Goal: Task Accomplishment & Management: Use online tool/utility

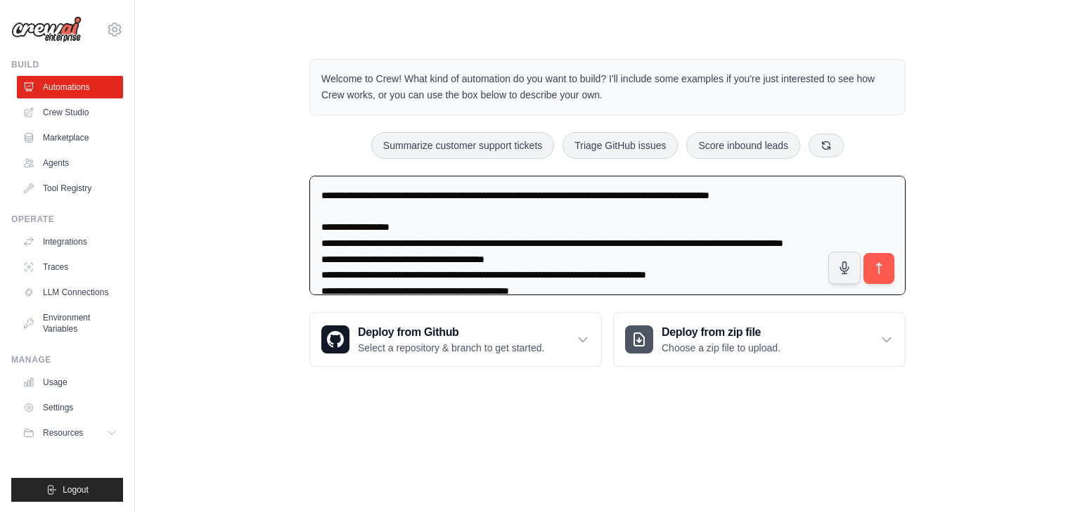
type textarea "**********"
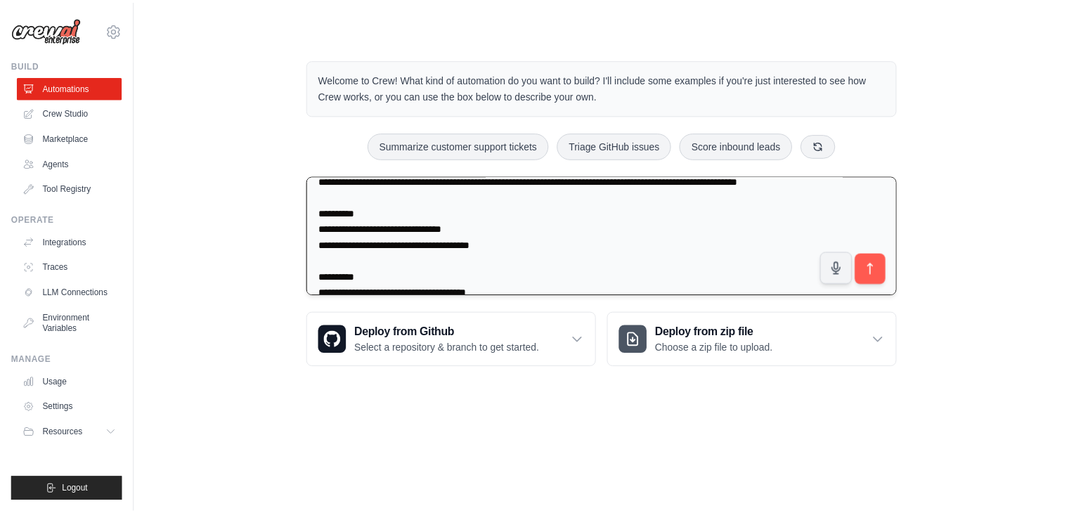
scroll to position [1071, 0]
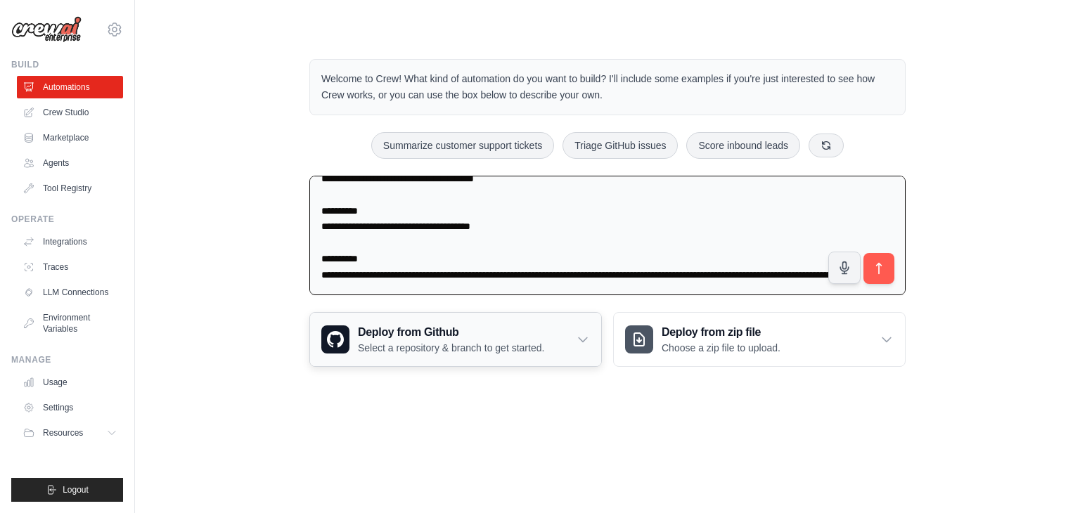
click at [472, 341] on p "Select a repository & branch to get started." at bounding box center [451, 348] width 186 height 14
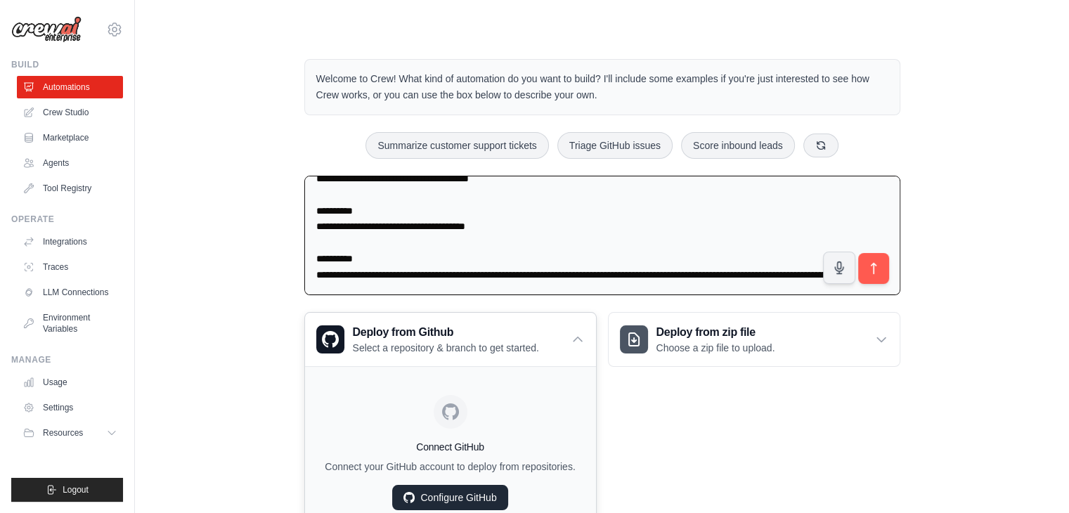
click at [473, 500] on link "Configure GitHub" at bounding box center [449, 497] width 115 height 25
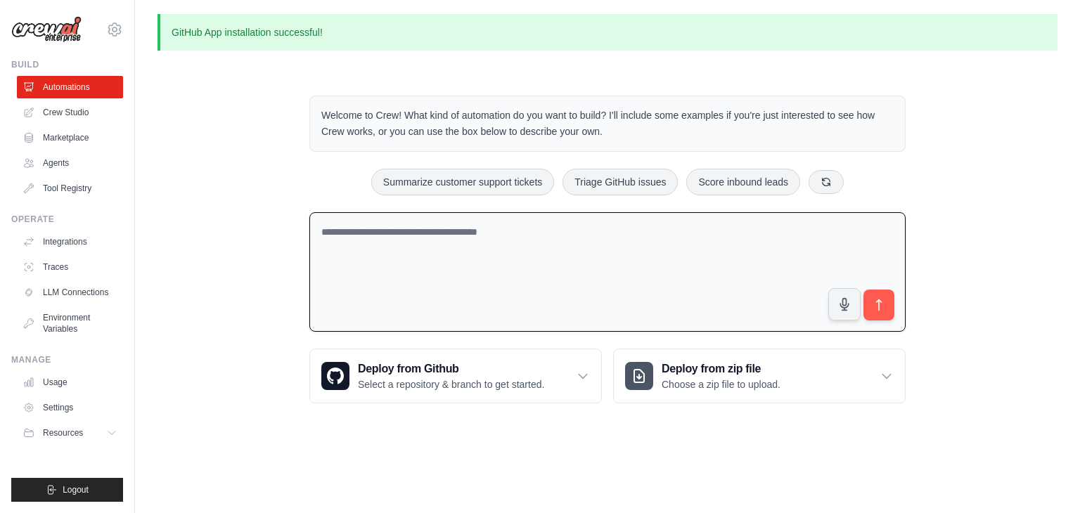
click at [439, 250] on textarea at bounding box center [607, 272] width 596 height 120
click at [495, 254] on textarea at bounding box center [607, 272] width 596 height 120
paste textarea "**********"
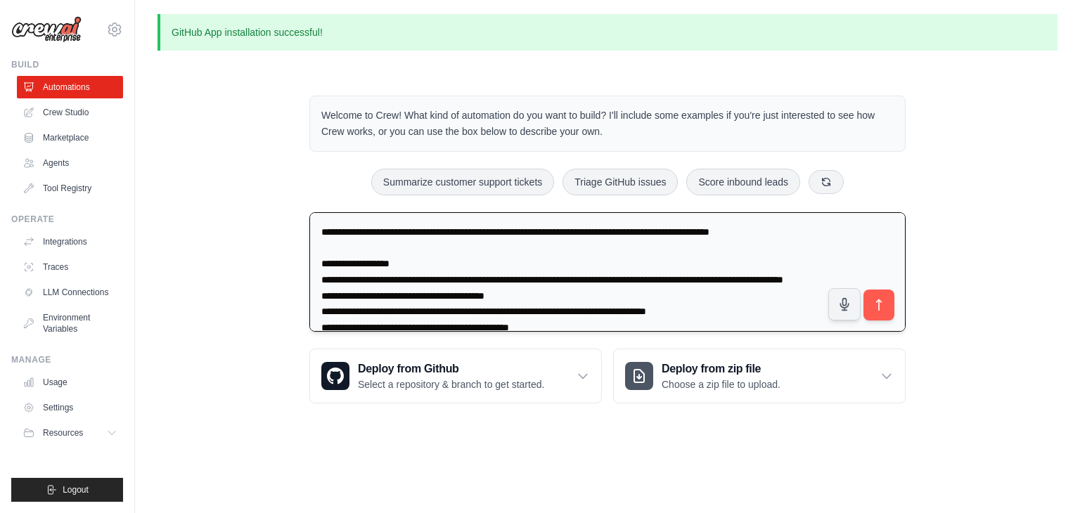
scroll to position [259, 0]
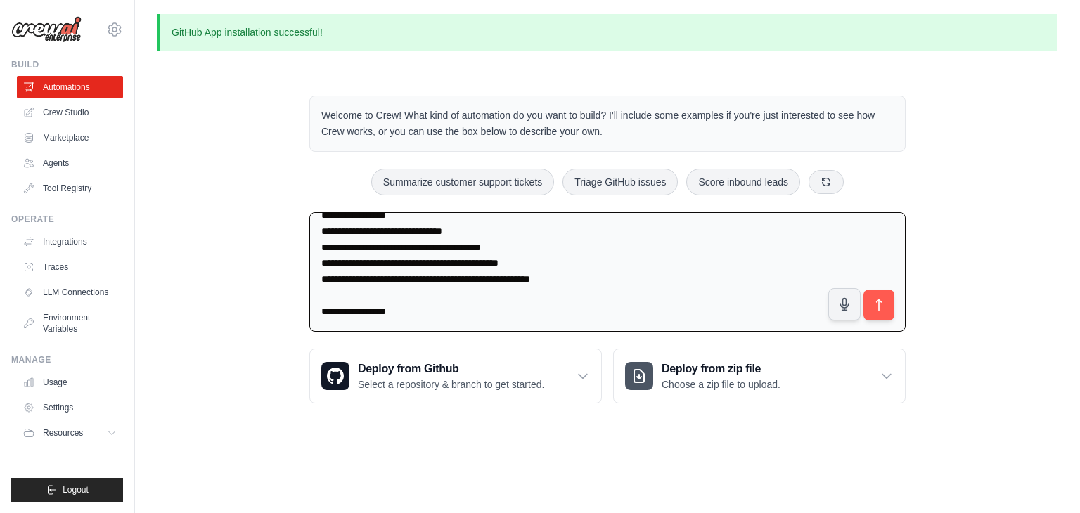
paste textarea "**********"
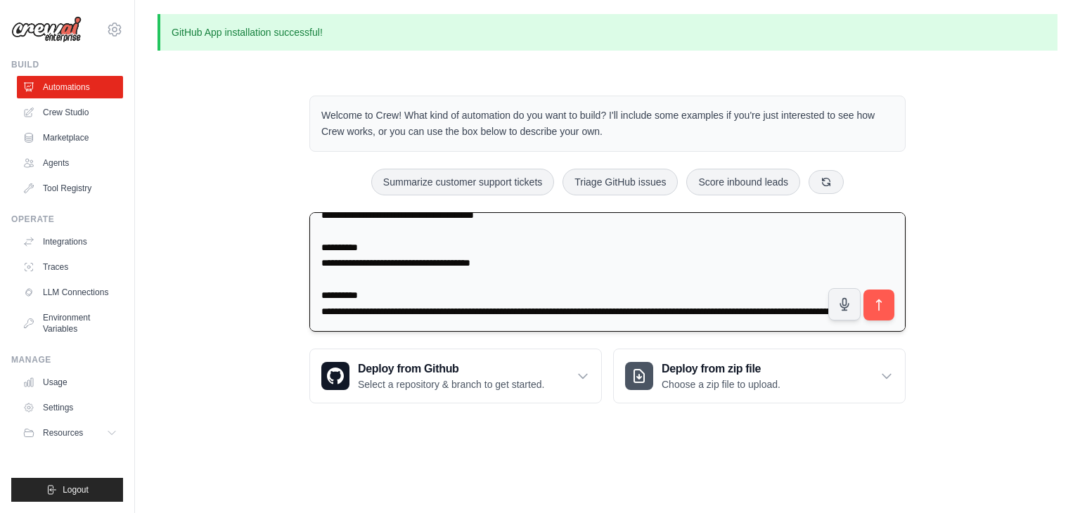
scroll to position [671, 0]
type textarea "**********"
click at [869, 304] on button "submit" at bounding box center [879, 304] width 32 height 32
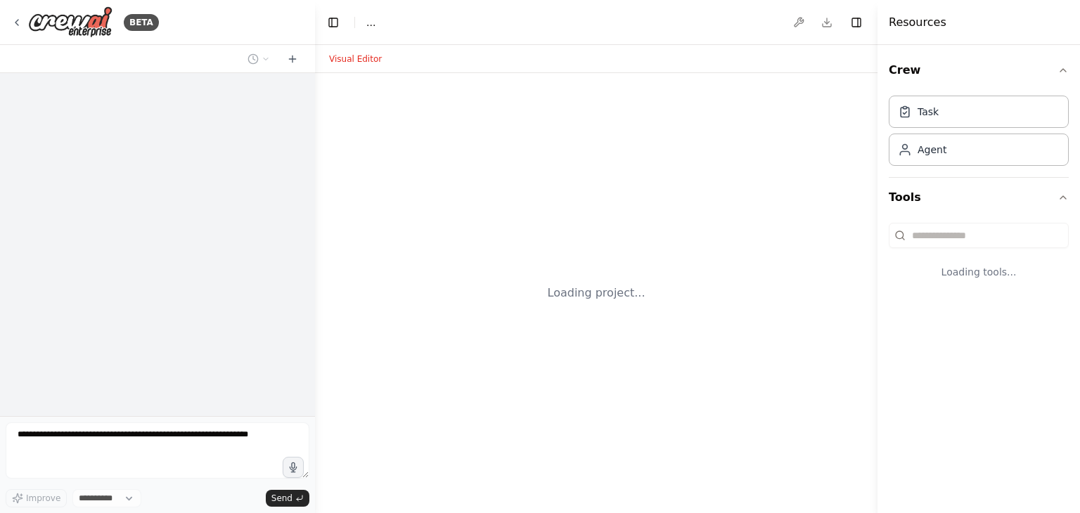
select select "****"
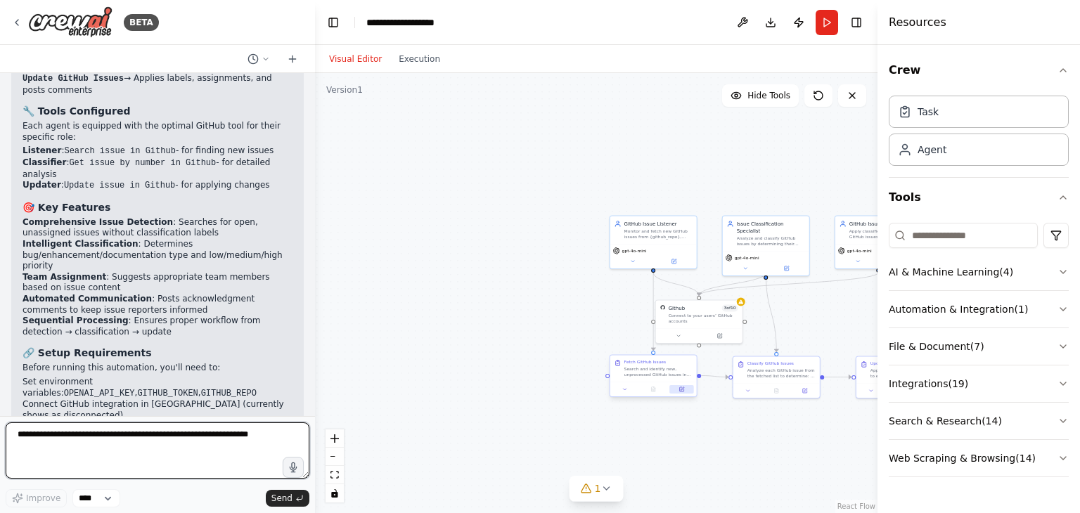
scroll to position [1718, 0]
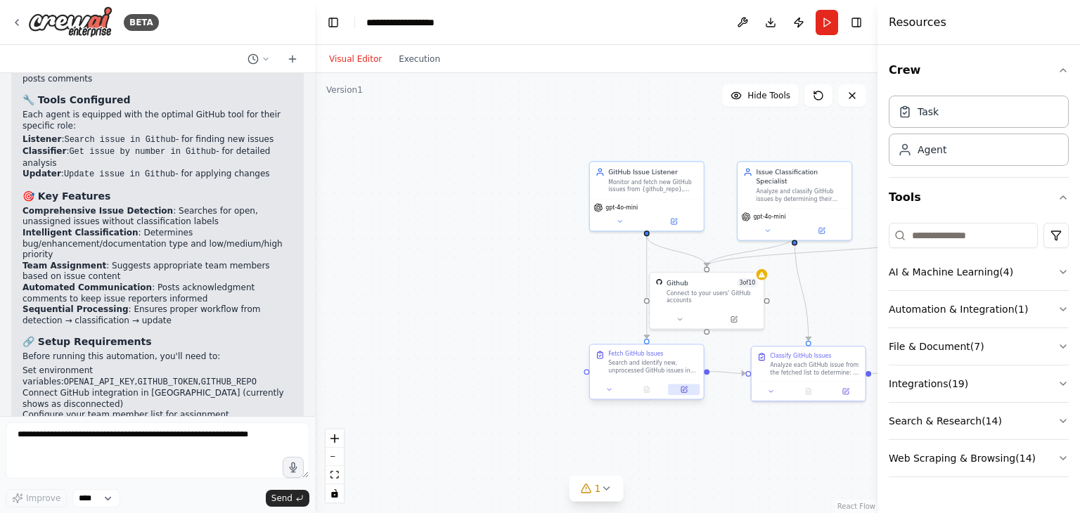
click at [687, 390] on icon at bounding box center [684, 390] width 8 height 8
click at [107, 496] on select "****" at bounding box center [96, 498] width 48 height 18
click at [191, 486] on div "Improve **** Send" at bounding box center [158, 464] width 304 height 85
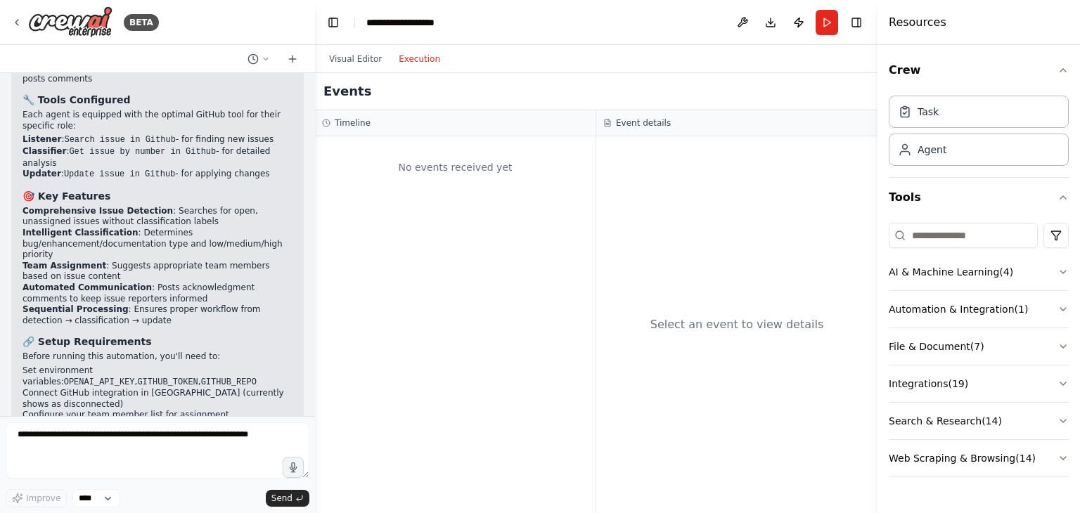
click at [398, 60] on button "Execution" at bounding box center [419, 59] width 58 height 17
click at [363, 52] on button "Visual Editor" at bounding box center [356, 59] width 70 height 17
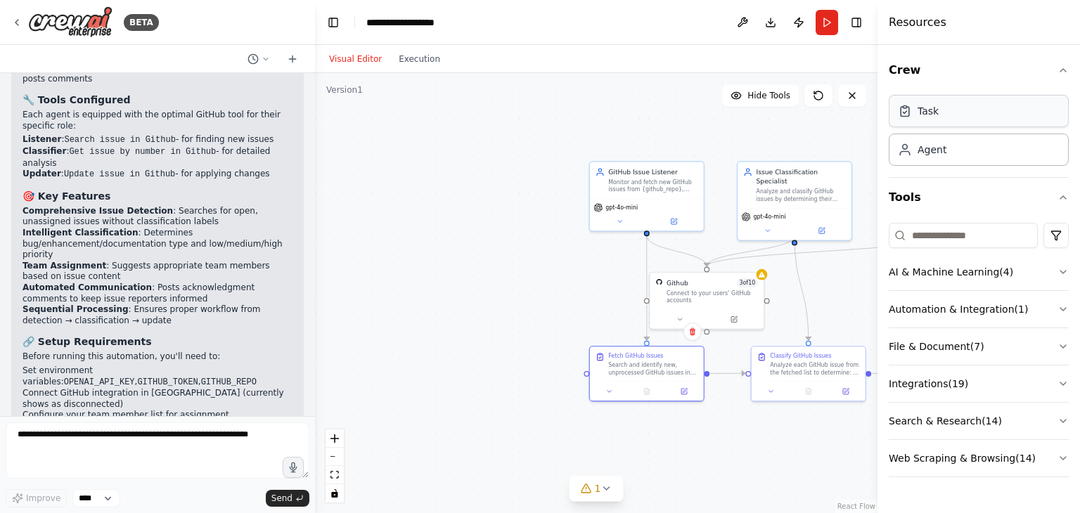
click at [959, 119] on div "Task" at bounding box center [979, 111] width 180 height 32
click at [1066, 276] on icon "button" at bounding box center [1062, 271] width 11 height 11
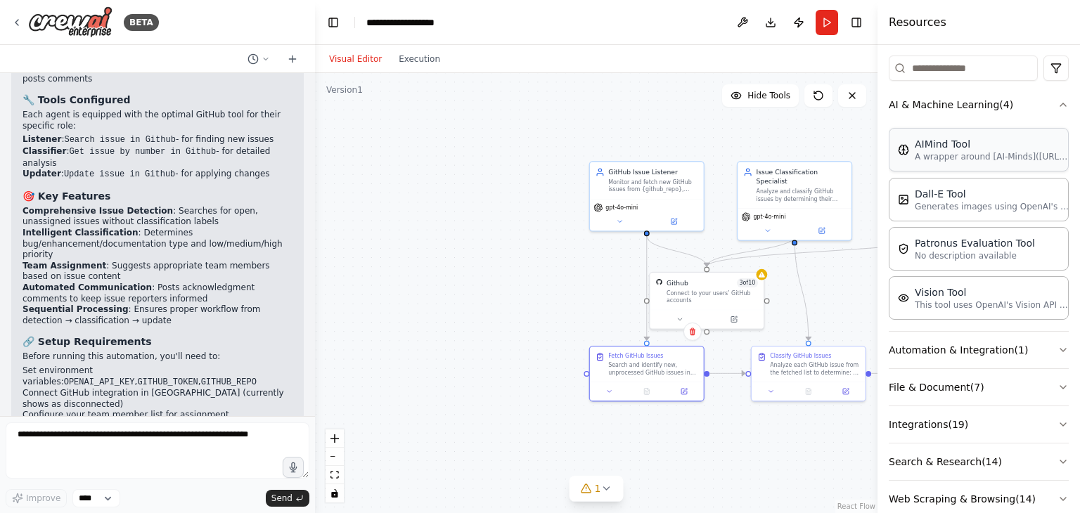
scroll to position [192, 0]
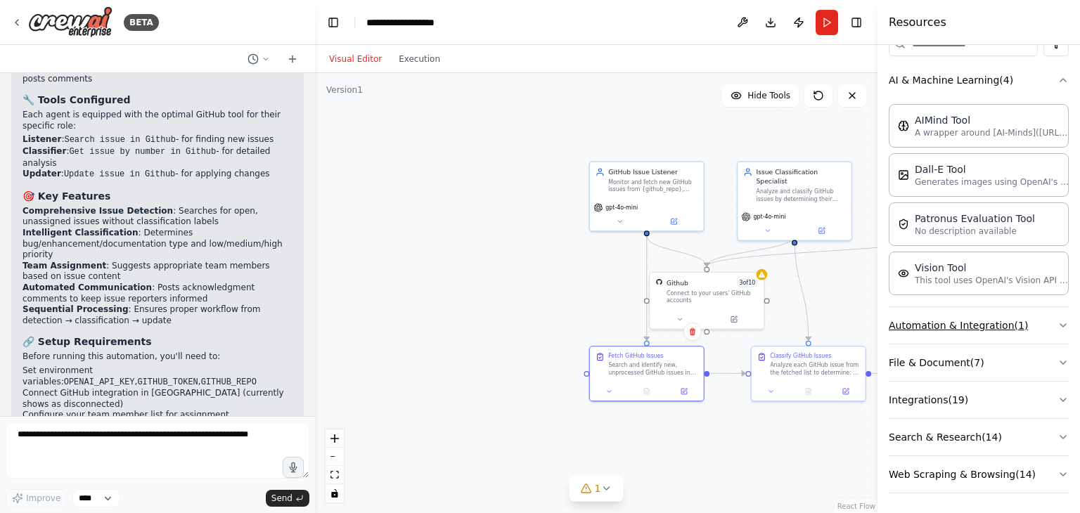
click at [1057, 320] on icon "button" at bounding box center [1062, 325] width 11 height 11
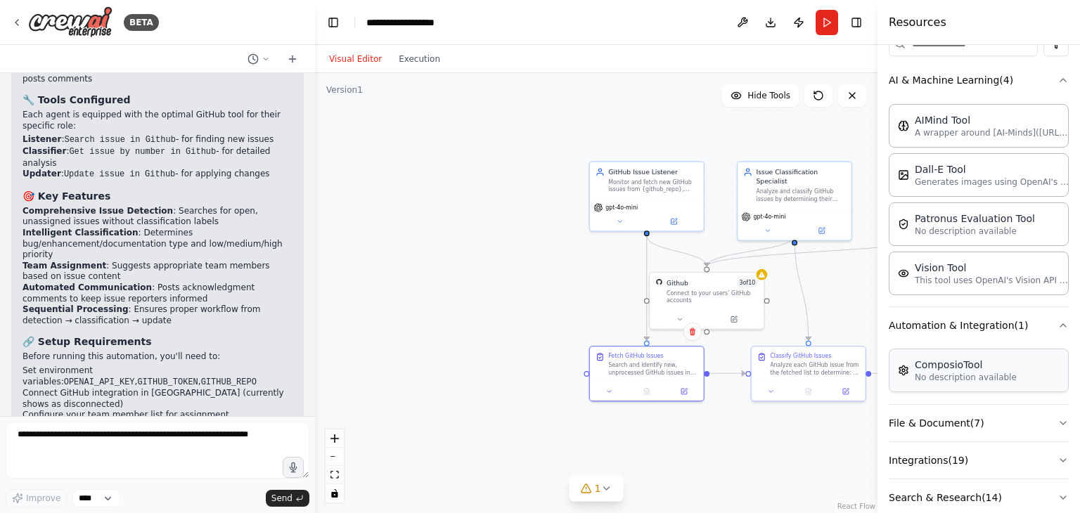
scroll to position [252, 0]
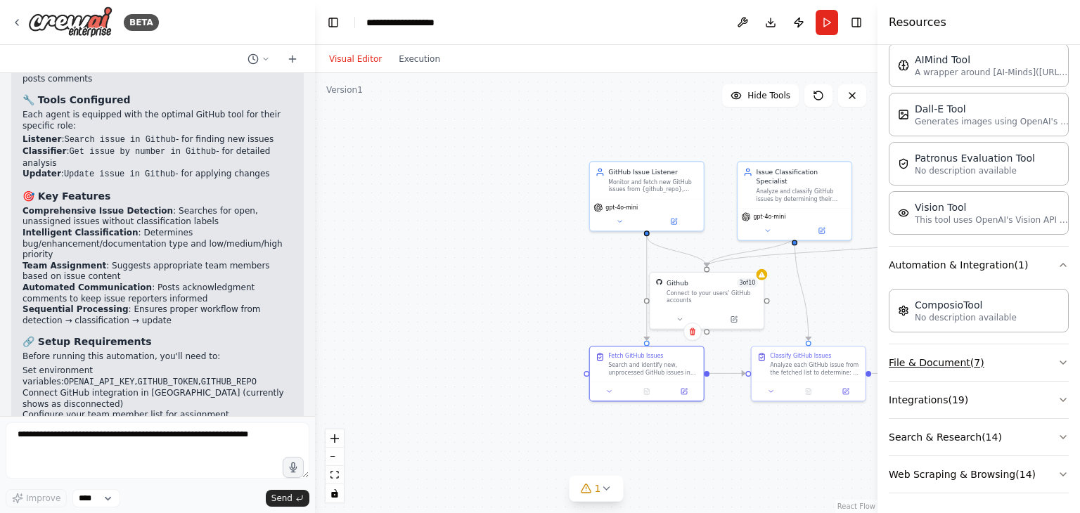
click at [1057, 362] on icon "button" at bounding box center [1062, 362] width 11 height 11
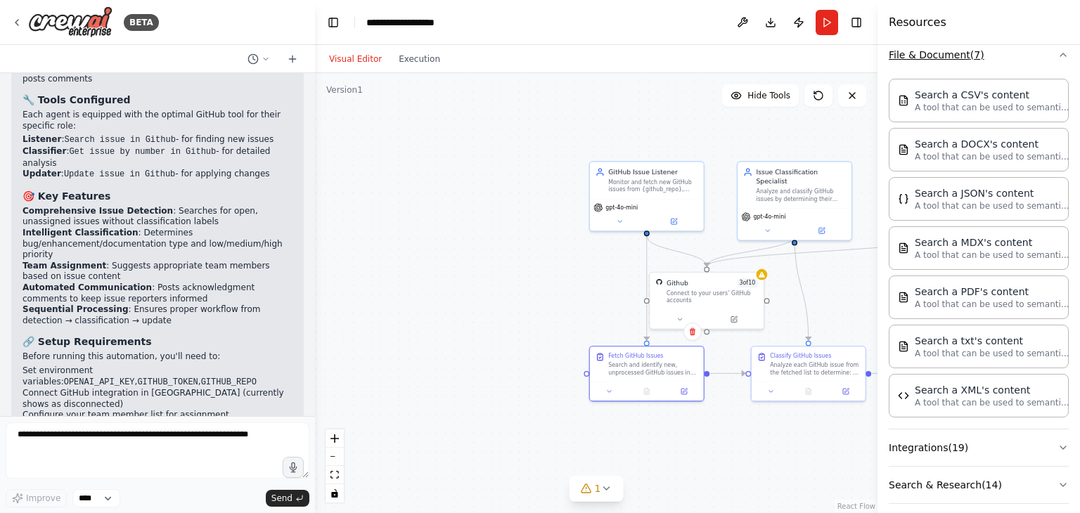
scroll to position [606, 0]
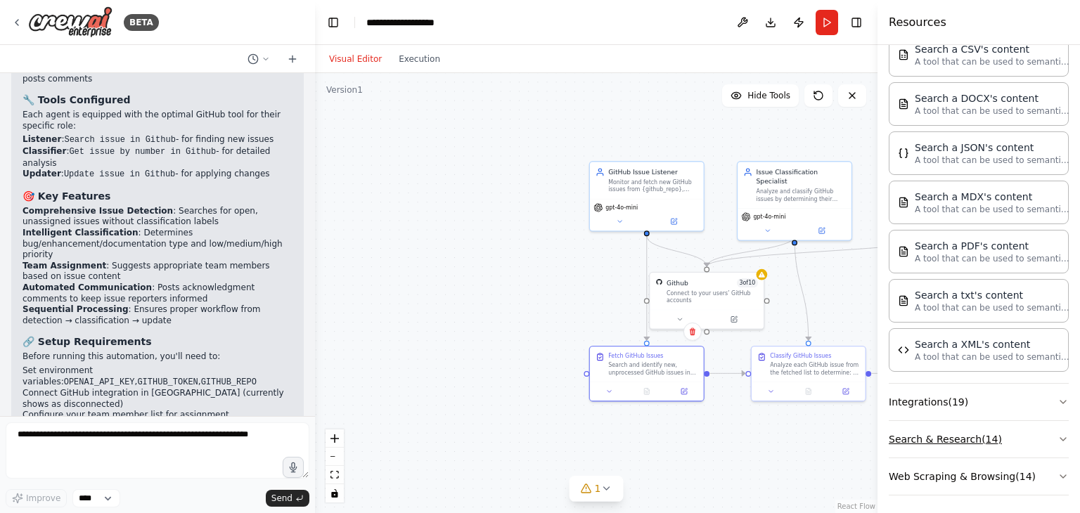
click at [1043, 434] on button "Search & Research ( 14 )" at bounding box center [979, 439] width 180 height 37
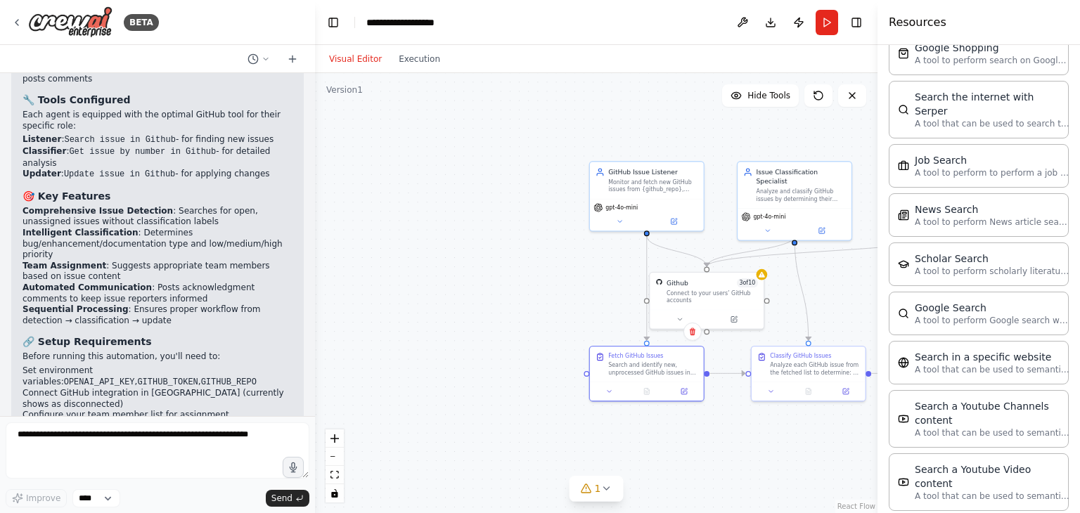
scroll to position [1316, 0]
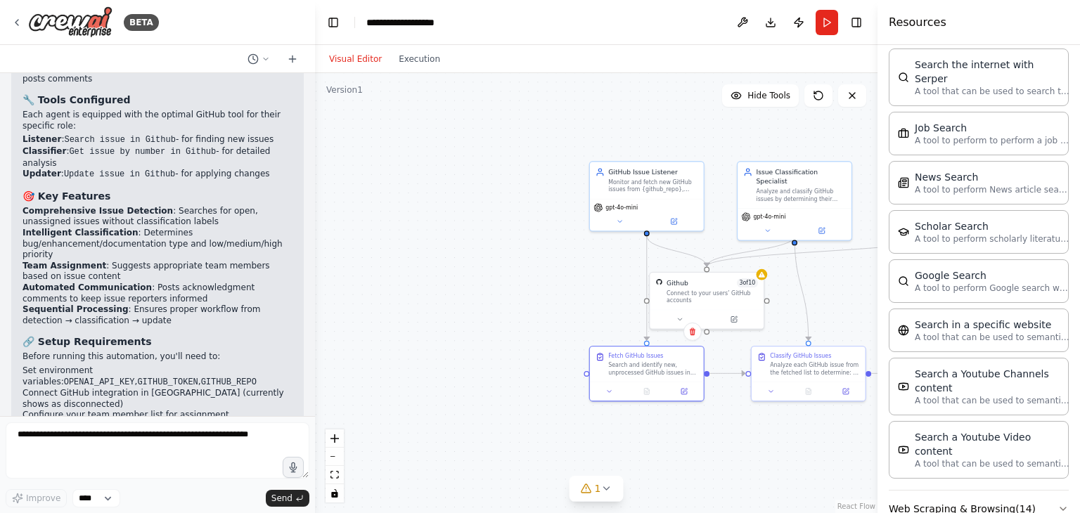
click at [1045, 491] on button "Web Scraping & Browsing ( 14 )" at bounding box center [979, 509] width 180 height 37
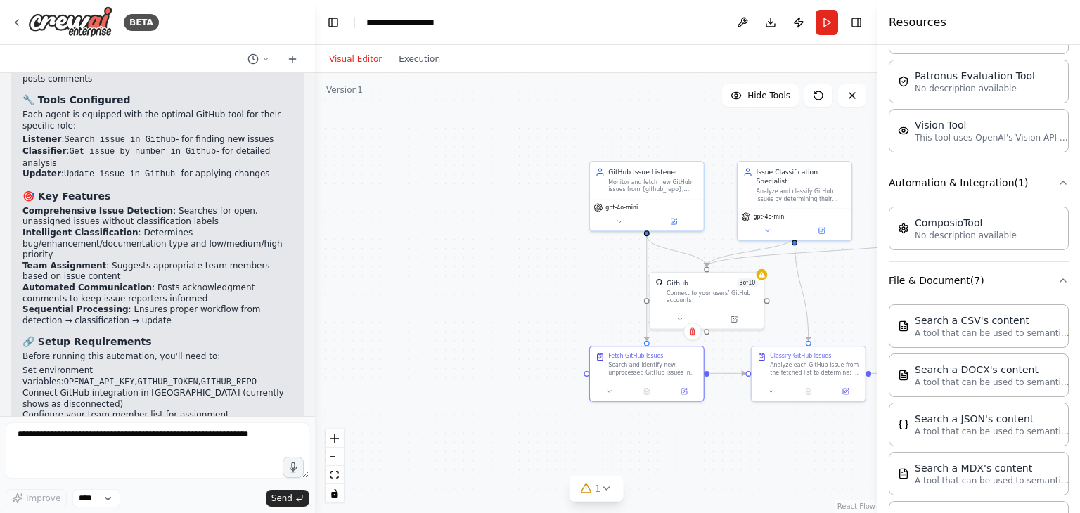
scroll to position [0, 0]
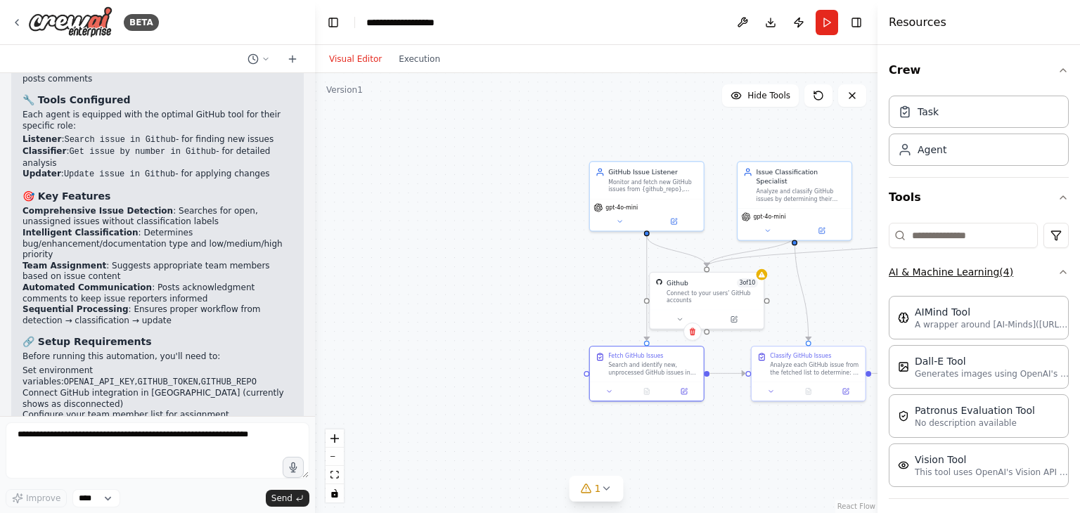
click at [1057, 276] on icon "button" at bounding box center [1062, 271] width 11 height 11
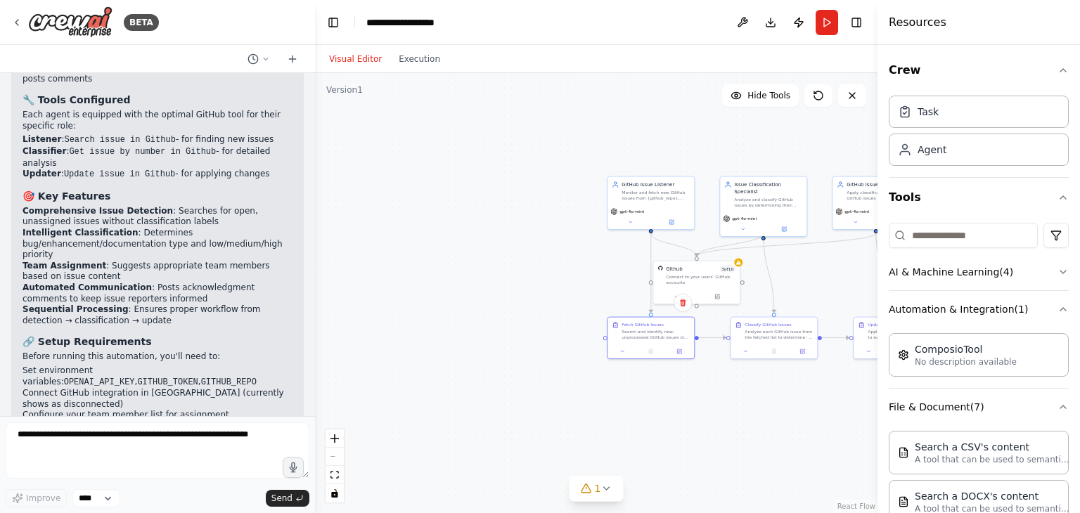
click at [846, 271] on div ".deletable-edge-delete-btn { width: 20px; height: 20px; border: 0px solid #ffff…" at bounding box center [596, 293] width 562 height 440
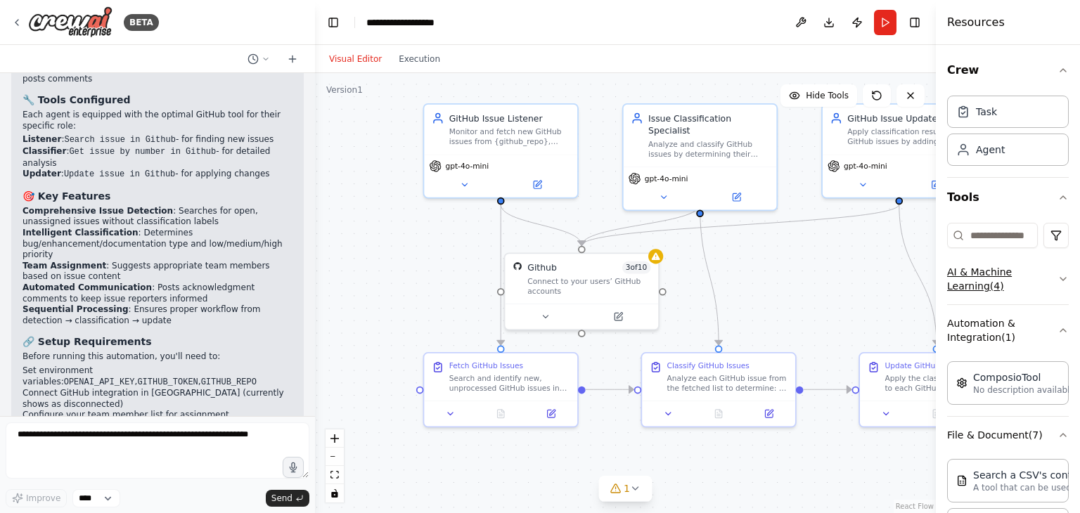
drag, startPoint x: 880, startPoint y: 277, endPoint x: 1013, endPoint y: 257, distance: 134.4
click at [1013, 257] on div "Resources Crew Task Agent Tools AI & Machine Learning ( 4 ) Automation & Integr…" at bounding box center [1008, 256] width 144 height 513
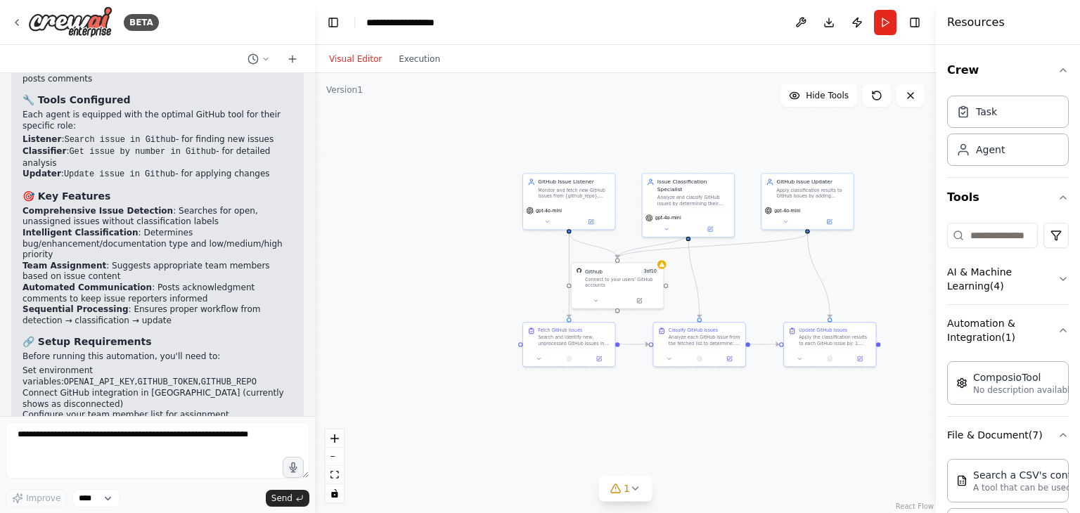
click at [858, 271] on div ".deletable-edge-delete-btn { width: 20px; height: 20px; border: 0px solid #ffff…" at bounding box center [625, 293] width 621 height 440
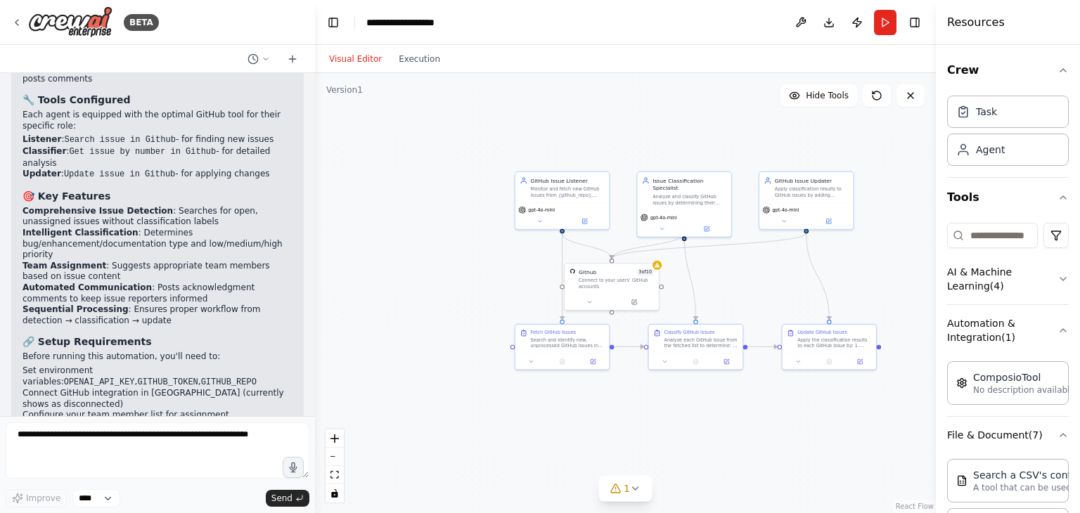
click at [858, 271] on div ".deletable-edge-delete-btn { width: 20px; height: 20px; border: 0px solid #ffff…" at bounding box center [625, 293] width 621 height 440
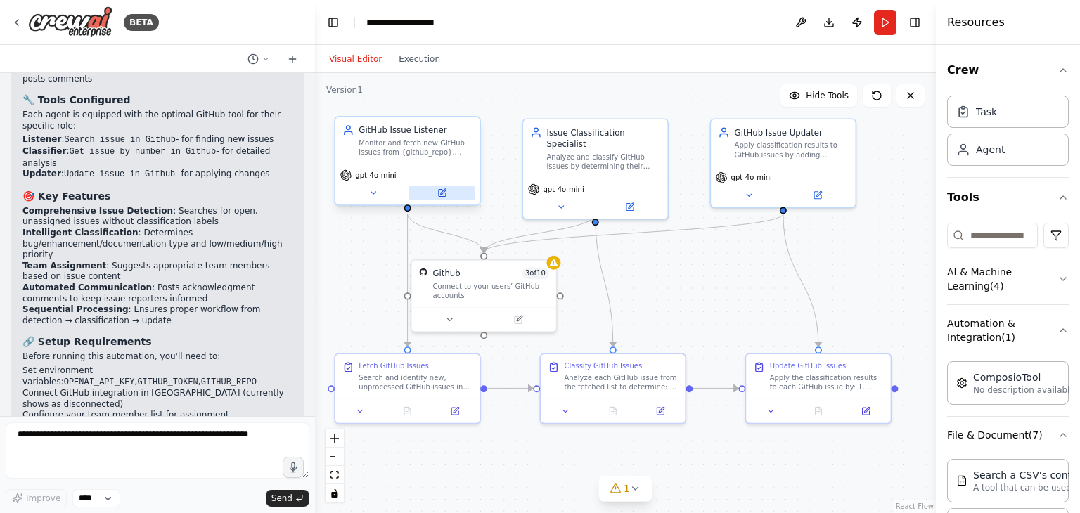
click at [441, 196] on icon at bounding box center [441, 192] width 7 height 7
click at [520, 323] on button at bounding box center [518, 317] width 66 height 14
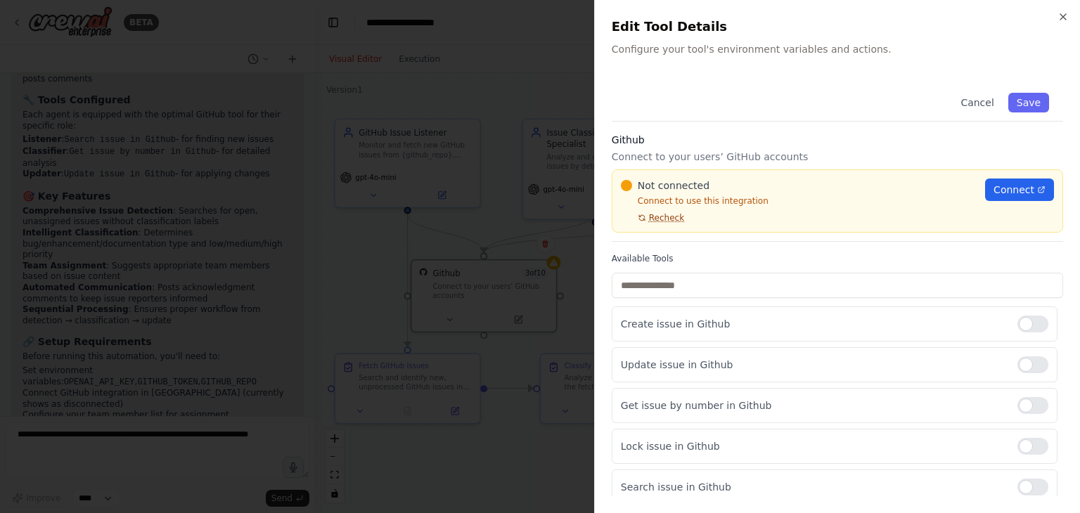
click at [671, 218] on span "Recheck" at bounding box center [666, 217] width 35 height 11
click at [1014, 193] on span "Connect" at bounding box center [1013, 190] width 41 height 14
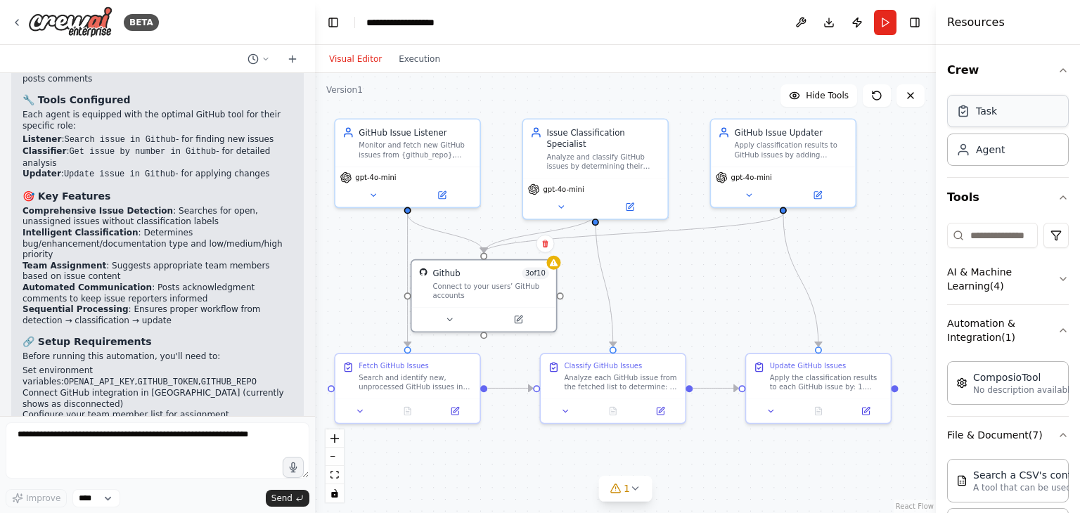
click at [970, 122] on div "Task" at bounding box center [1008, 111] width 122 height 32
click at [441, 198] on button at bounding box center [441, 193] width 66 height 14
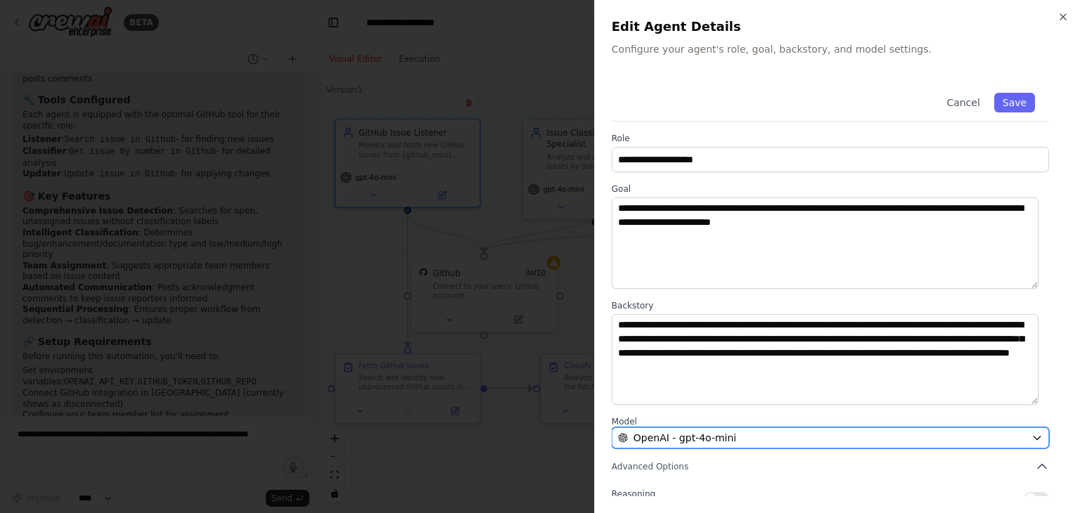
click at [820, 439] on div "OpenAI - gpt-4o-mini" at bounding box center [822, 438] width 408 height 14
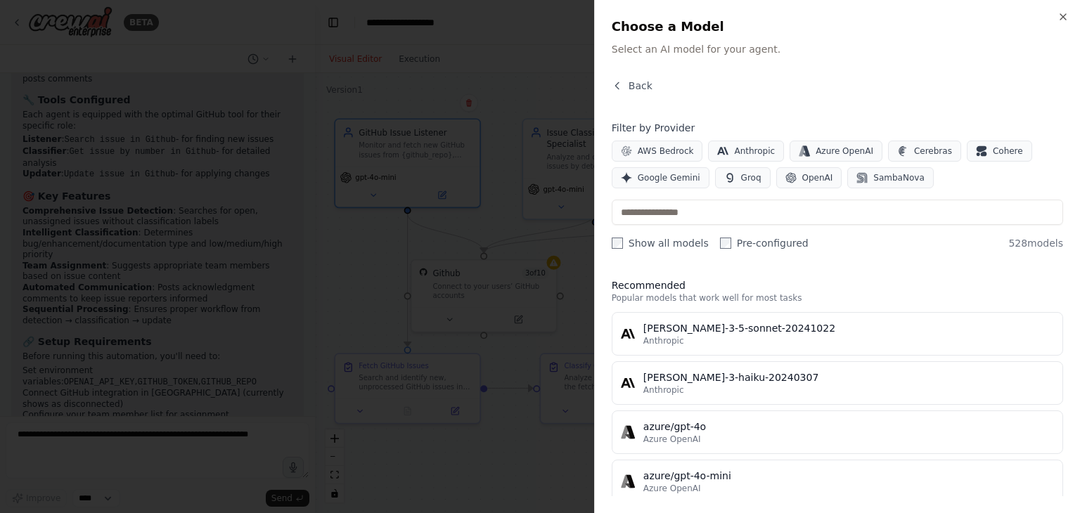
click at [633, 95] on div "Back" at bounding box center [837, 91] width 451 height 25
click at [637, 79] on span "Back" at bounding box center [640, 86] width 24 height 14
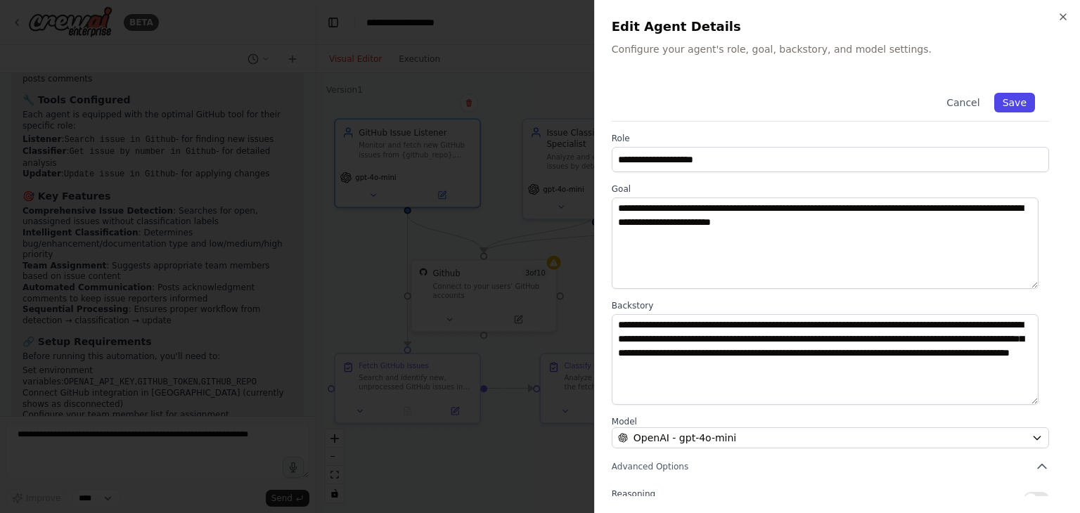
click at [995, 99] on button "Save" at bounding box center [1014, 103] width 41 height 20
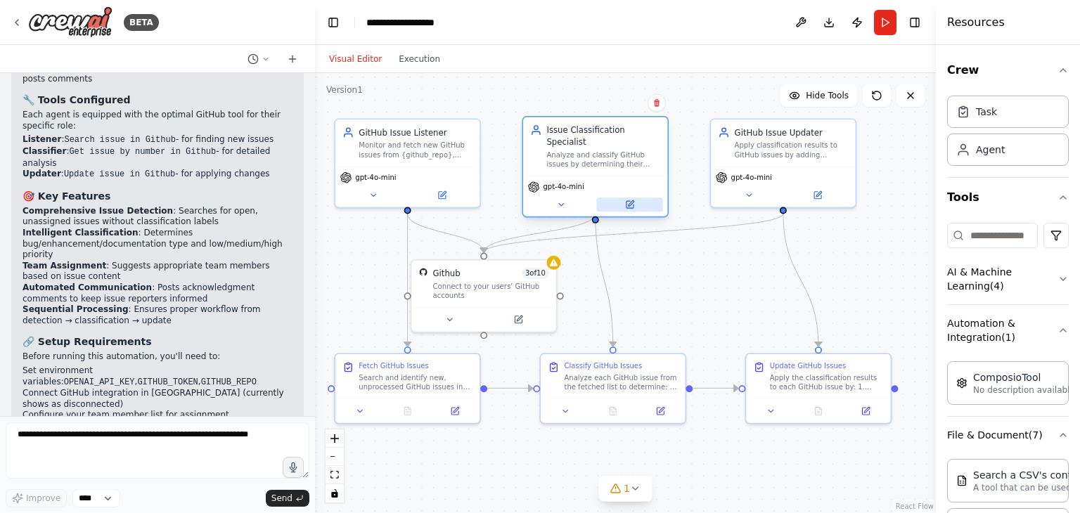
click at [638, 198] on button at bounding box center [629, 205] width 66 height 14
click at [822, 196] on button at bounding box center [817, 193] width 66 height 14
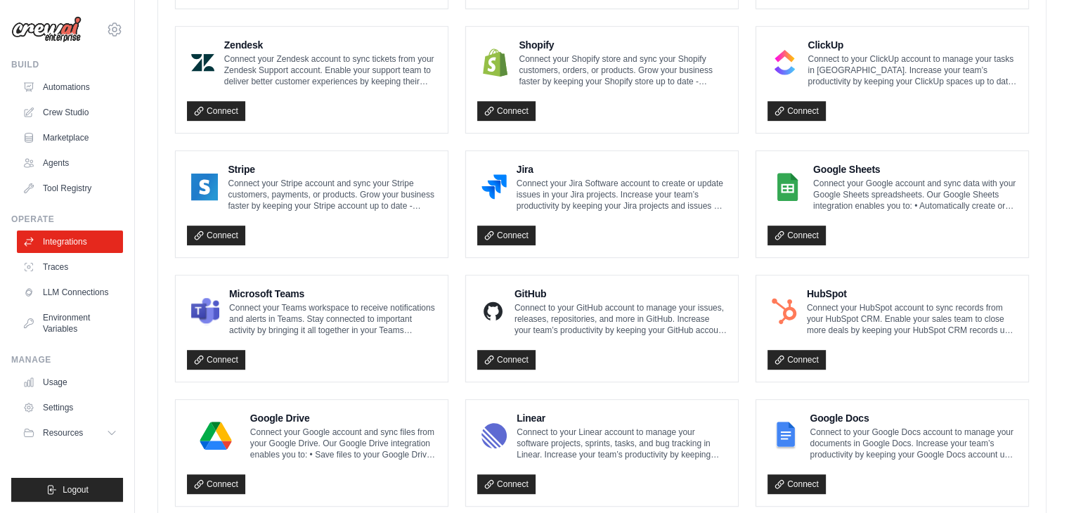
scroll to position [645, 0]
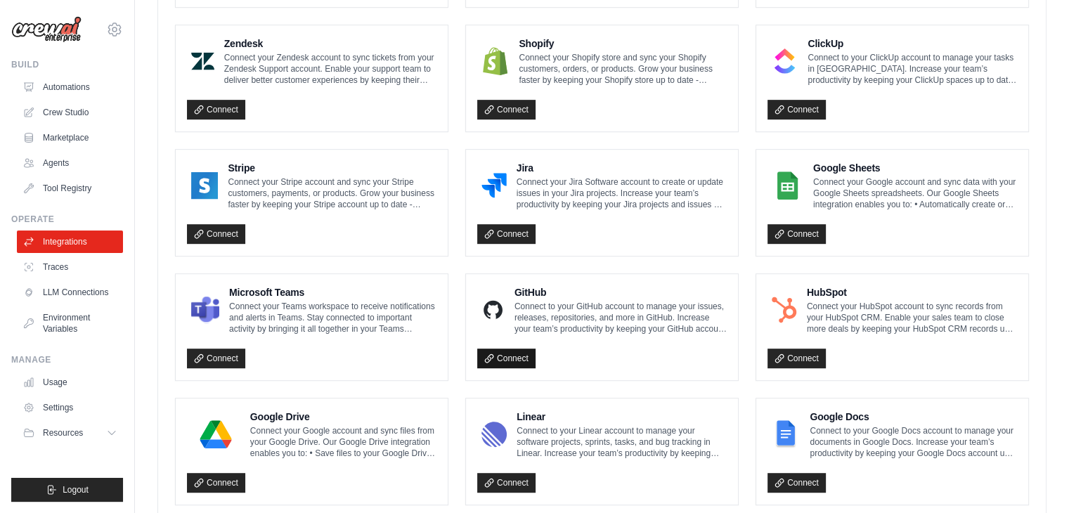
click at [501, 355] on link "Connect" at bounding box center [506, 359] width 58 height 20
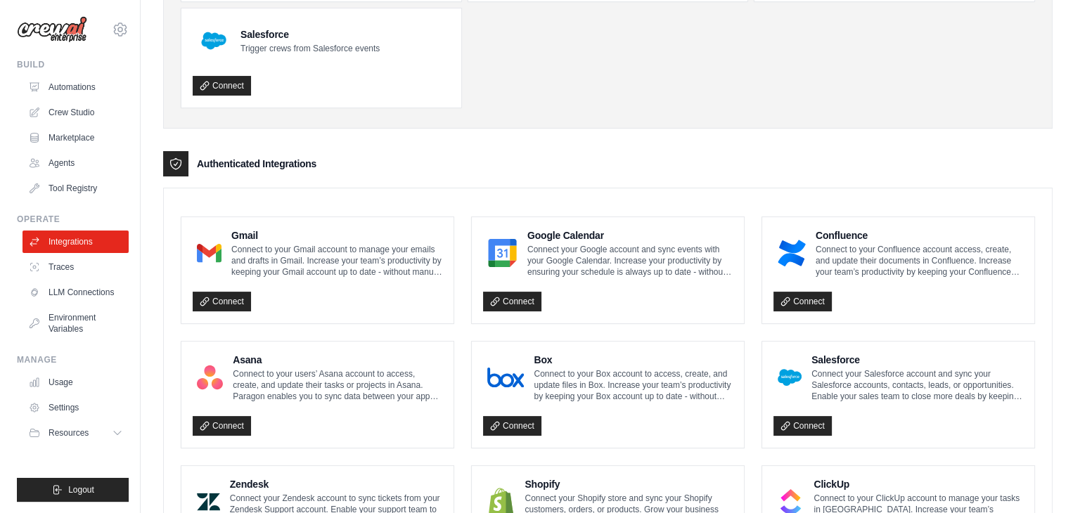
scroll to position [0, 0]
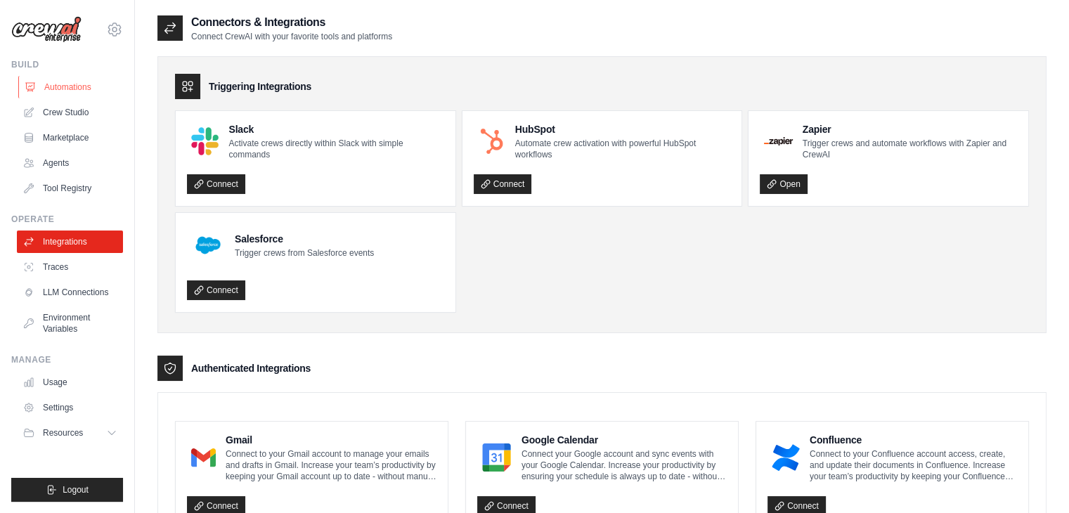
click at [74, 88] on link "Automations" at bounding box center [71, 87] width 106 height 22
